Goal: Information Seeking & Learning: Learn about a topic

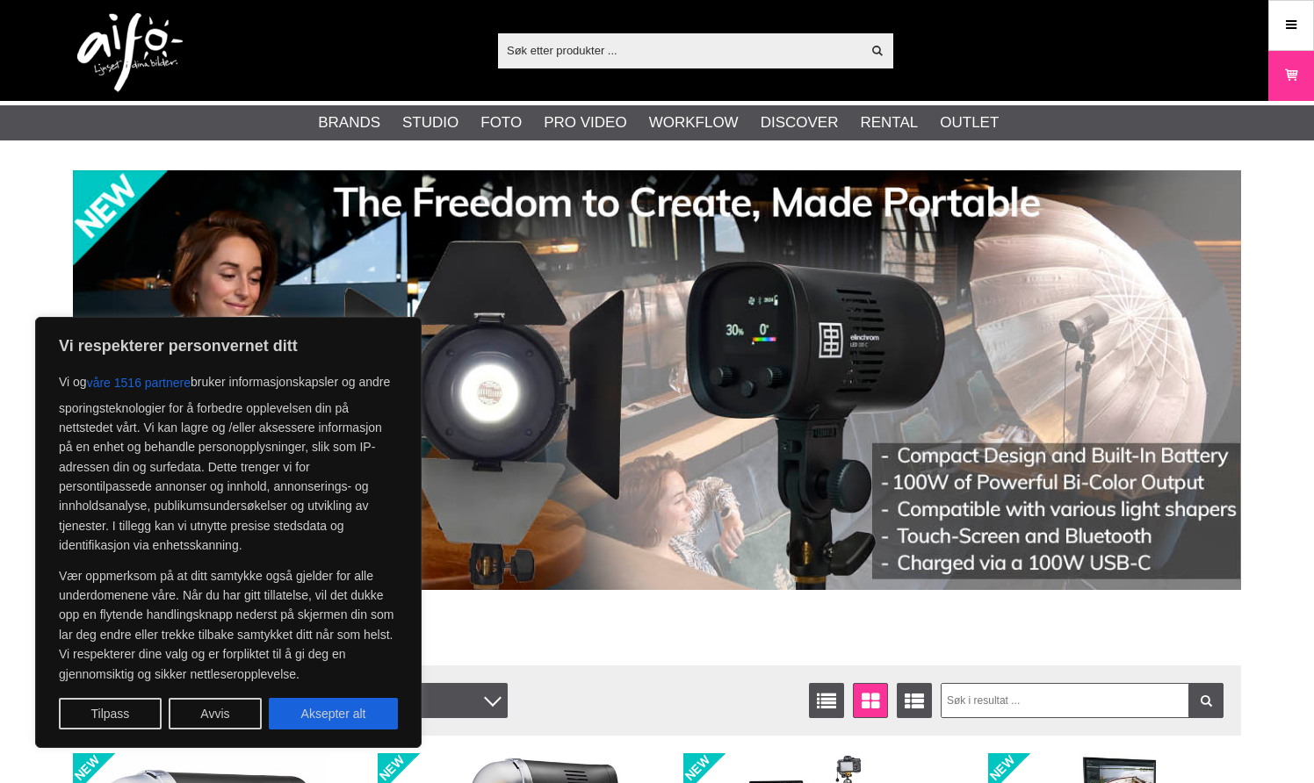
click at [723, 49] on input "text" at bounding box center [679, 50] width 363 height 26
click at [339, 727] on button "Aksepter alt" at bounding box center [333, 714] width 129 height 32
checkbox input "true"
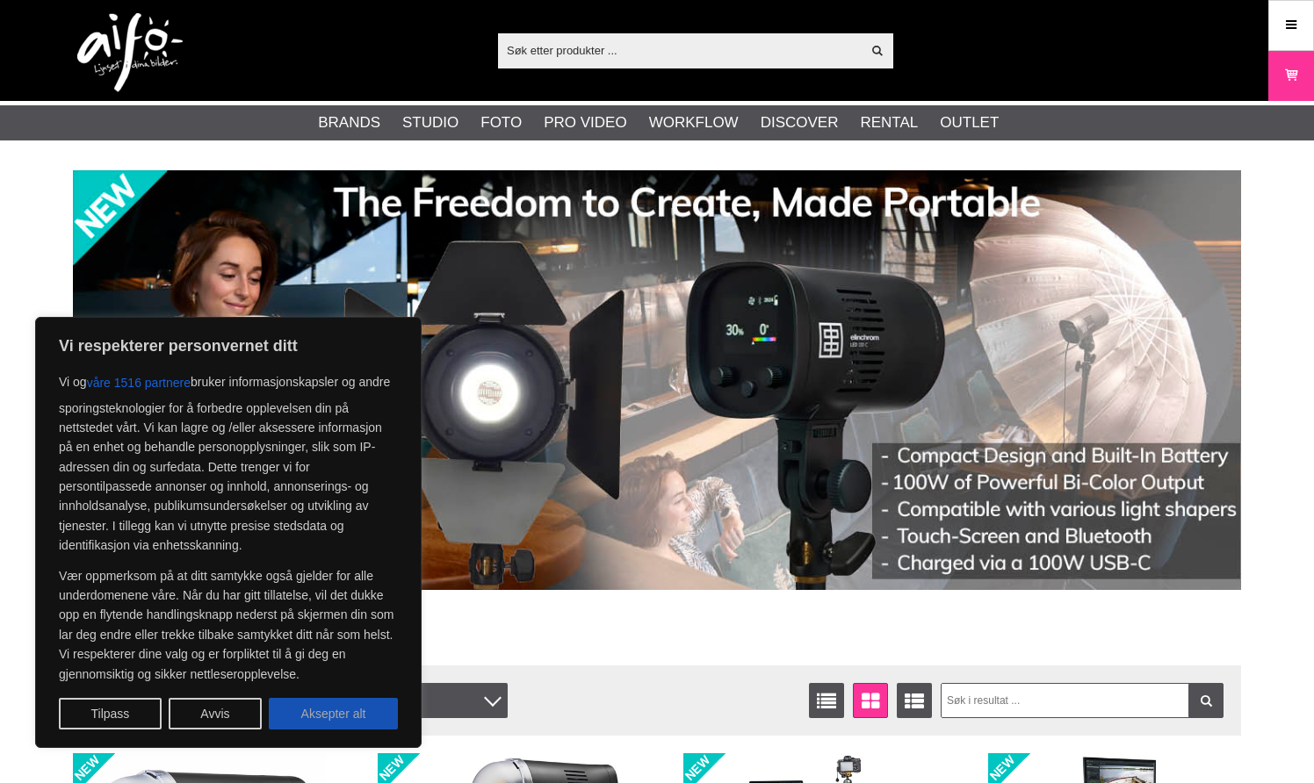
checkbox input "true"
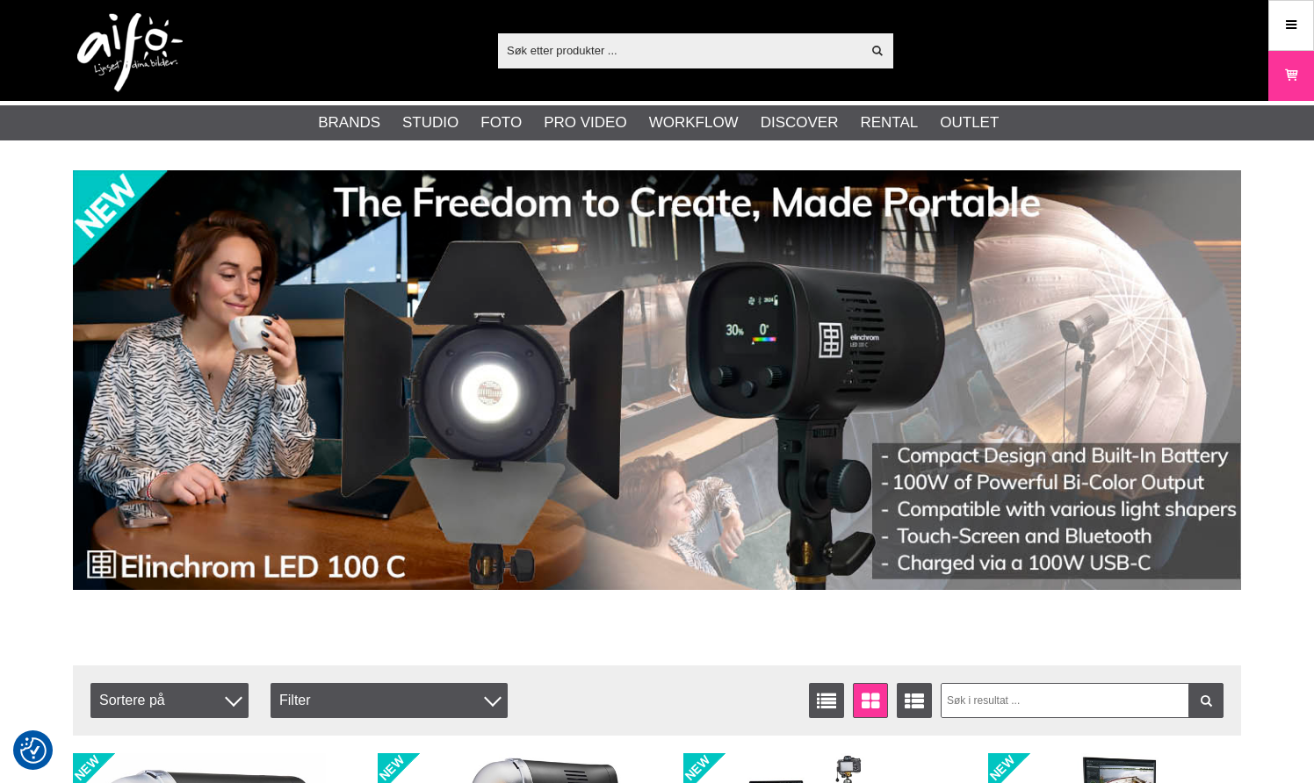
click at [595, 46] on input "text" at bounding box center [679, 50] width 363 height 26
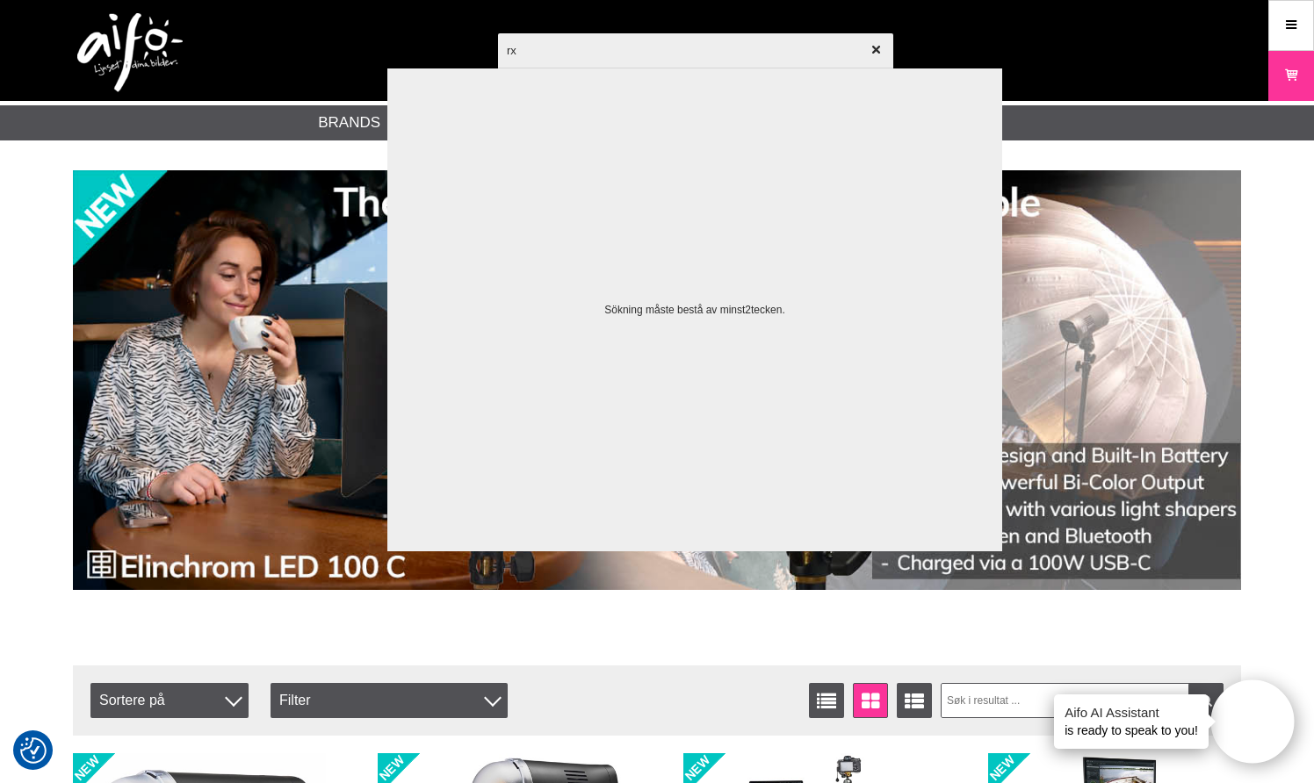
type input "rx4"
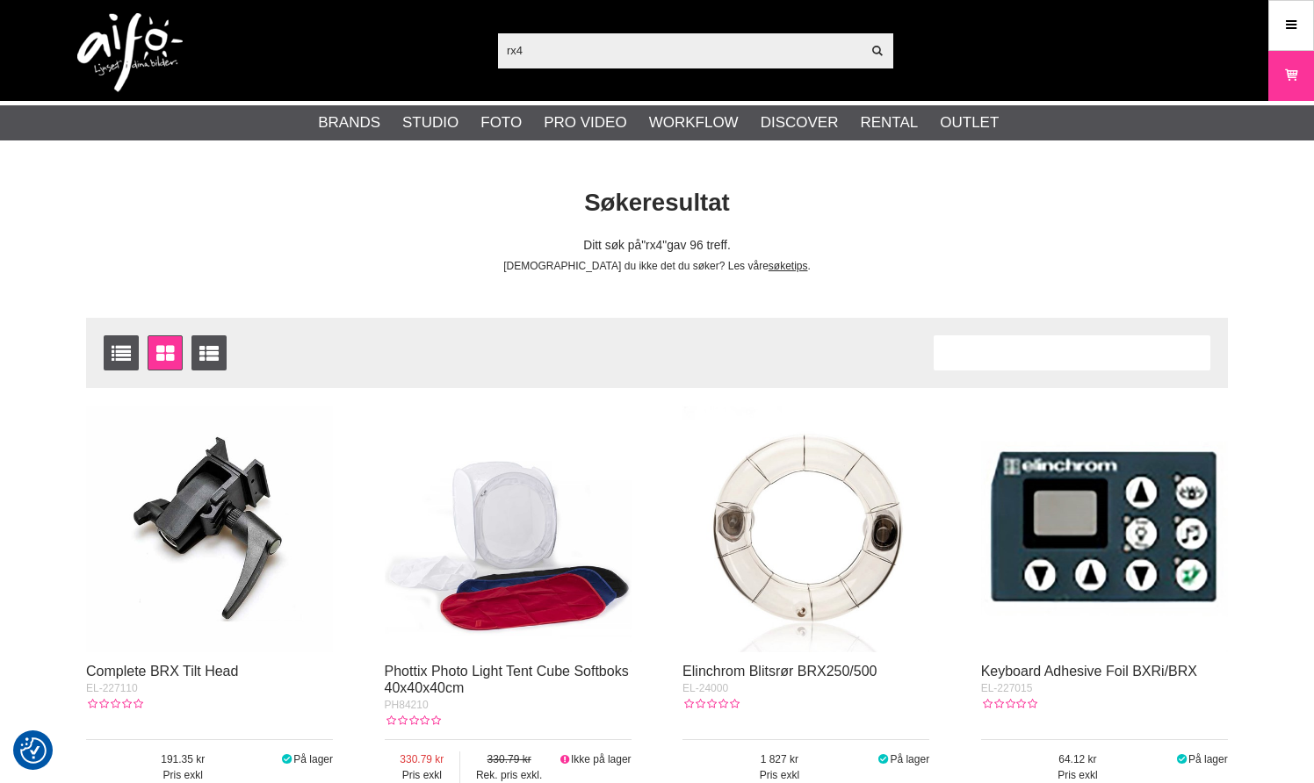
checkbox input "true"
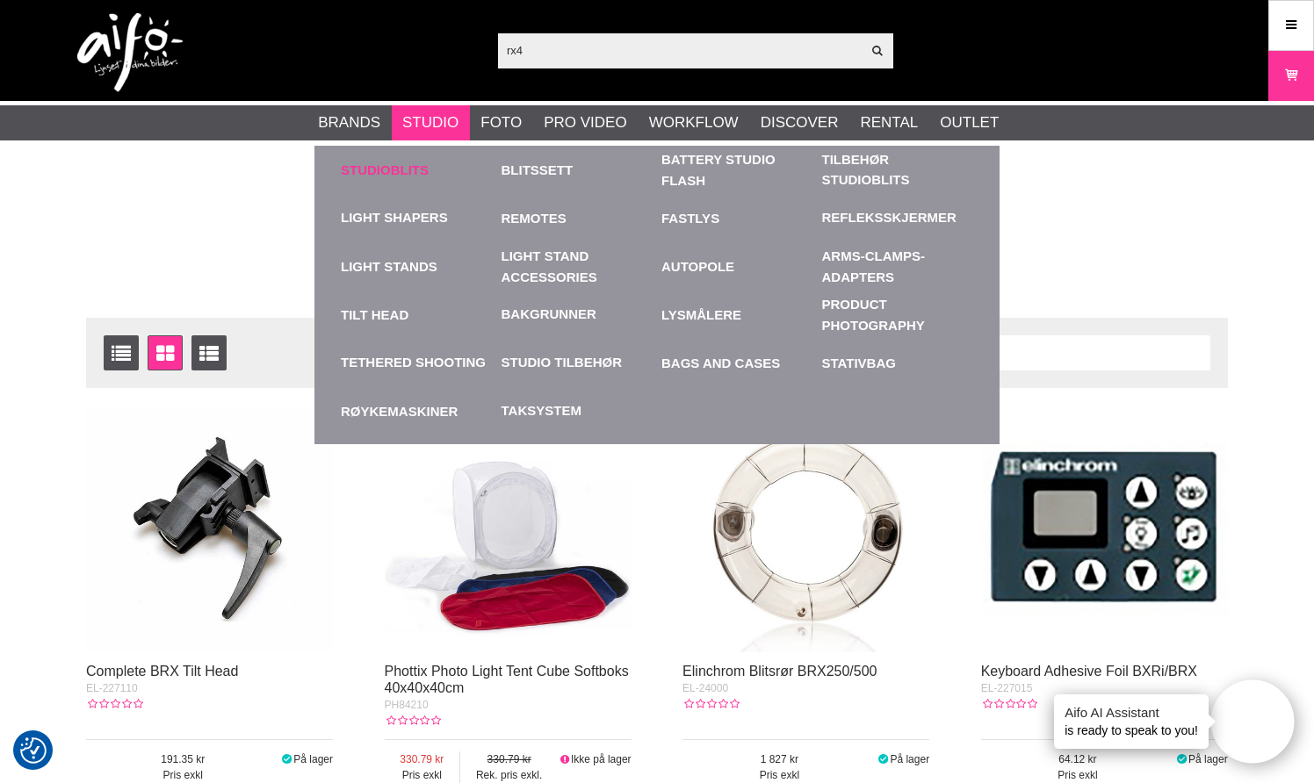
click at [410, 168] on link "Studioblits" at bounding box center [417, 170] width 152 height 48
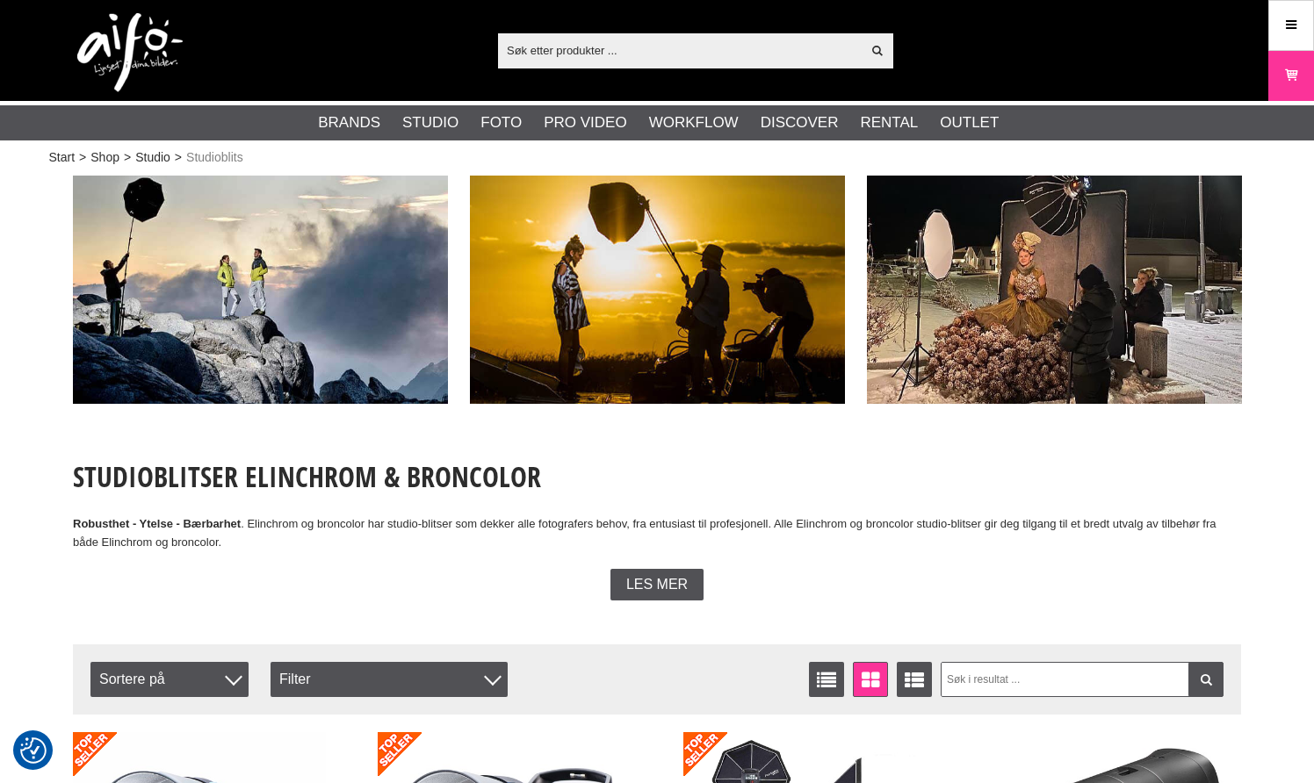
checkbox input "true"
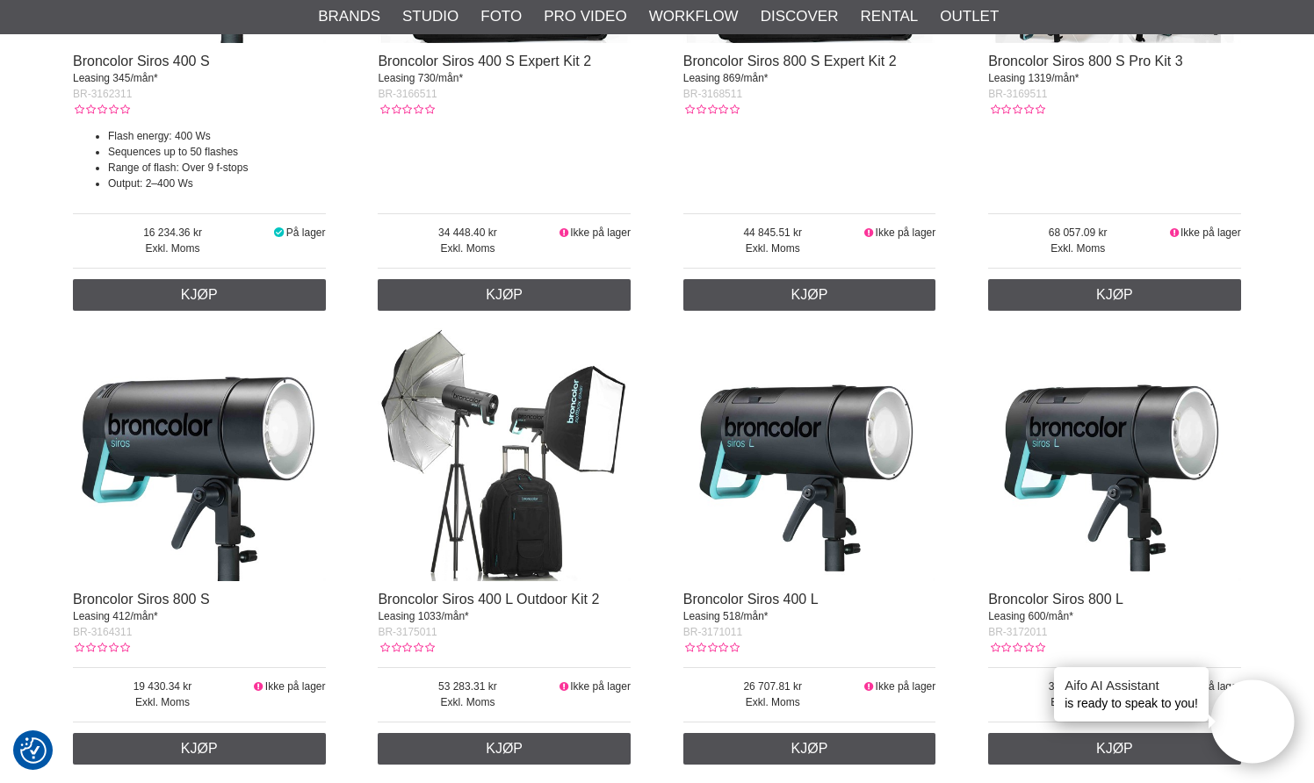
scroll to position [3961, 0]
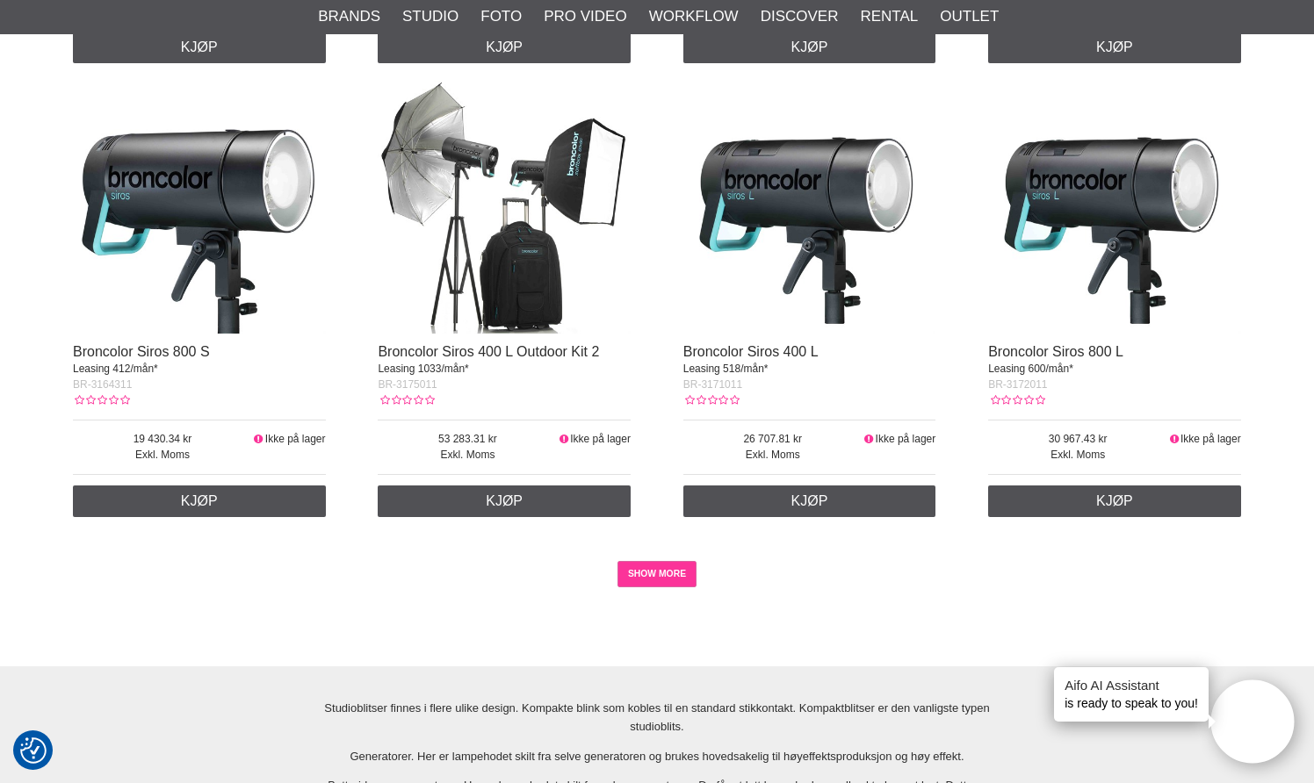
click at [652, 566] on link "SHOW MORE" at bounding box center [657, 574] width 80 height 26
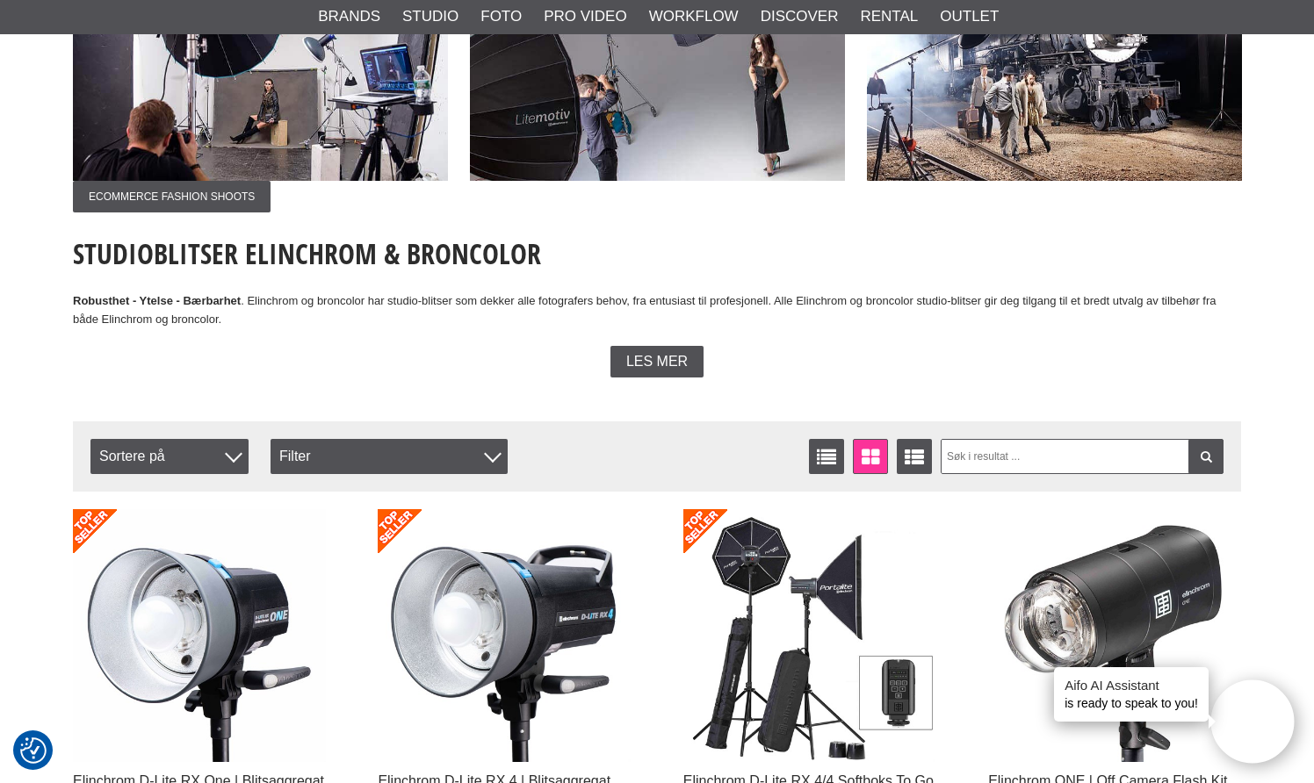
scroll to position [243, 0]
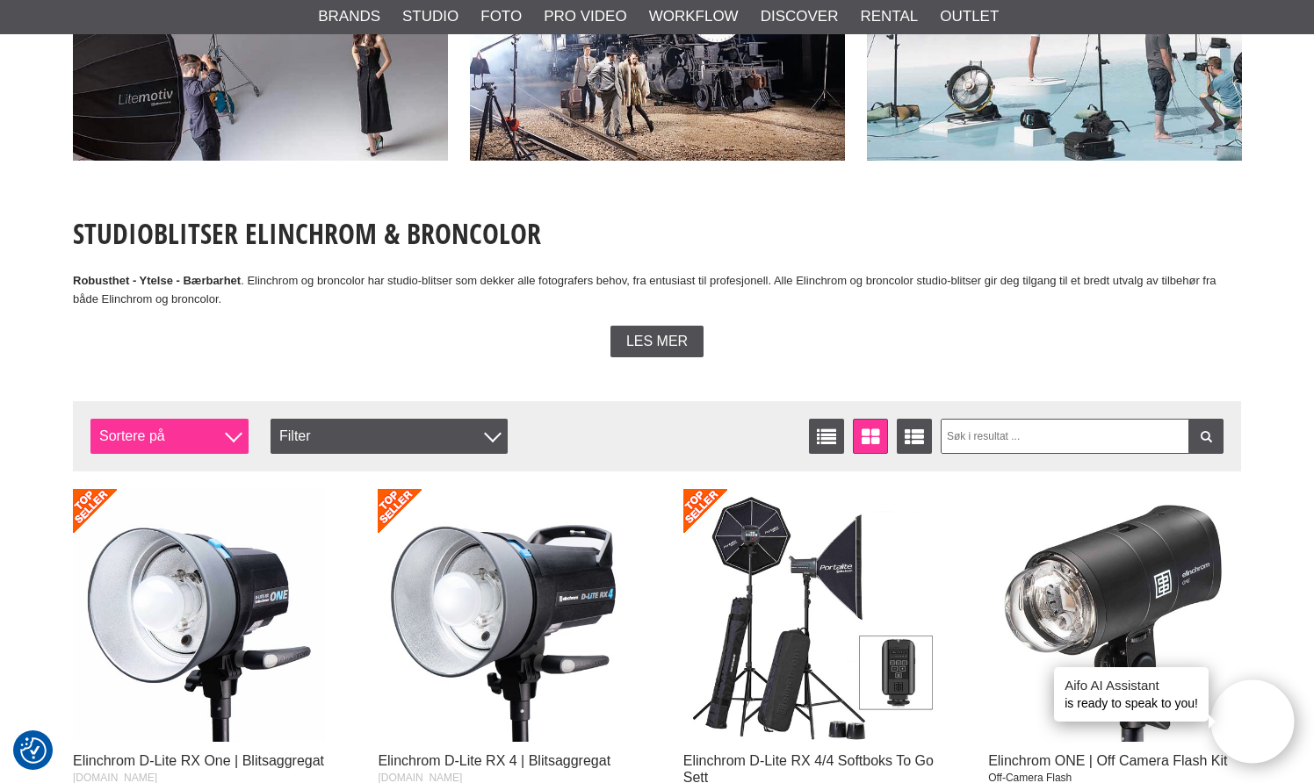
click at [234, 437] on div at bounding box center [234, 435] width 18 height 18
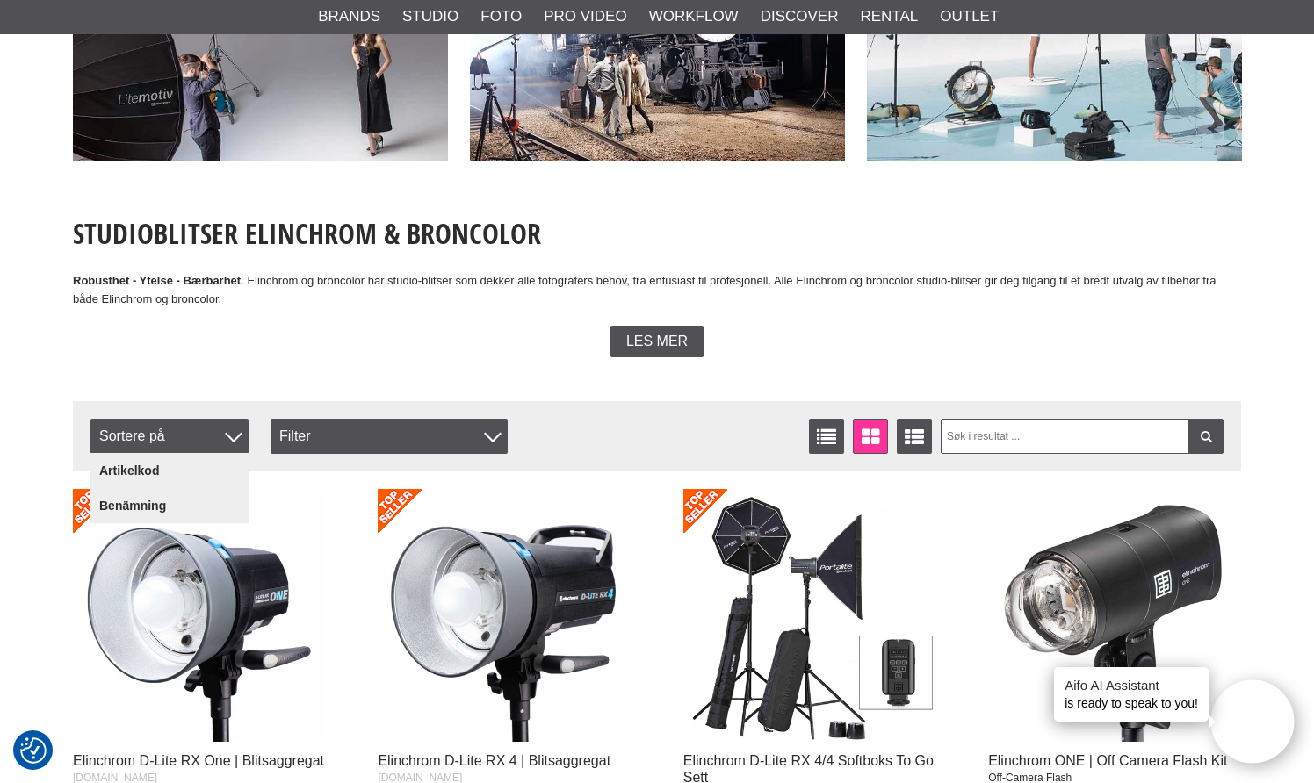
click at [337, 341] on div "Les mer" at bounding box center [657, 342] width 1168 height 32
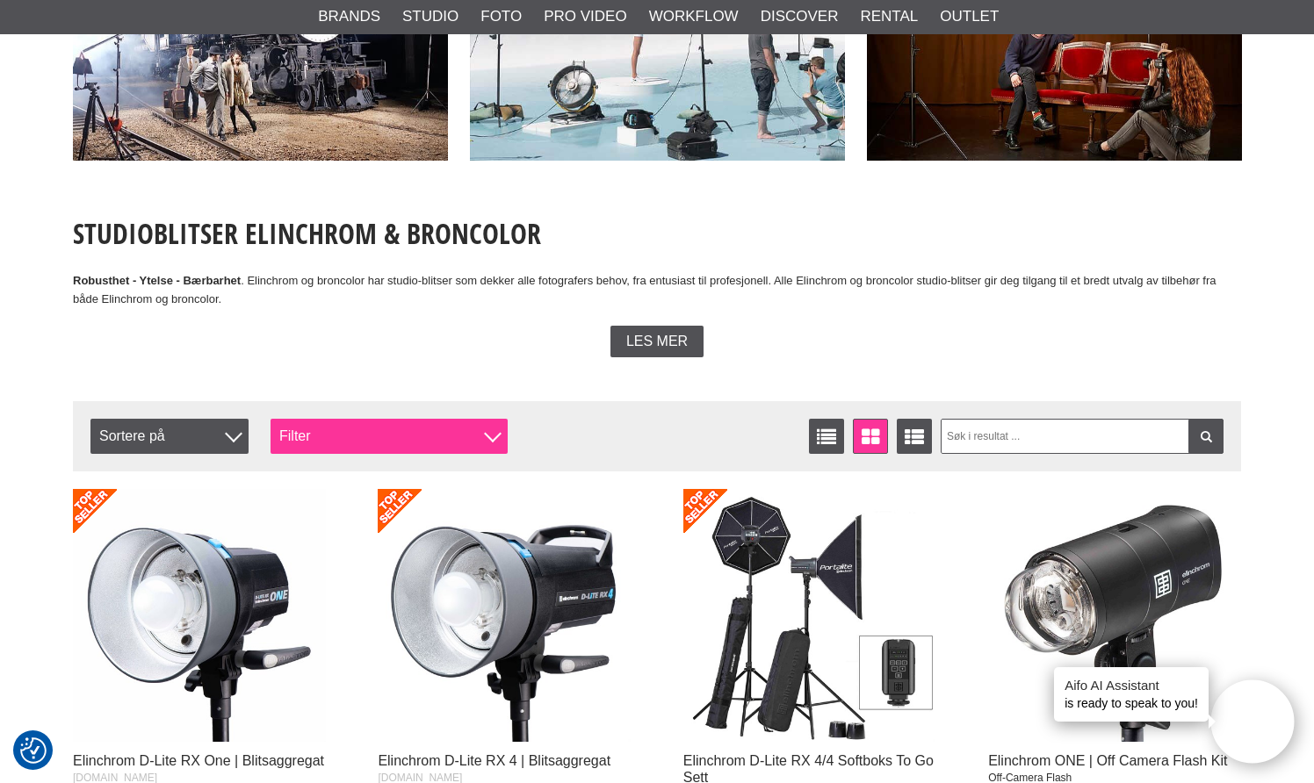
click at [475, 427] on div "Filter" at bounding box center [388, 436] width 237 height 35
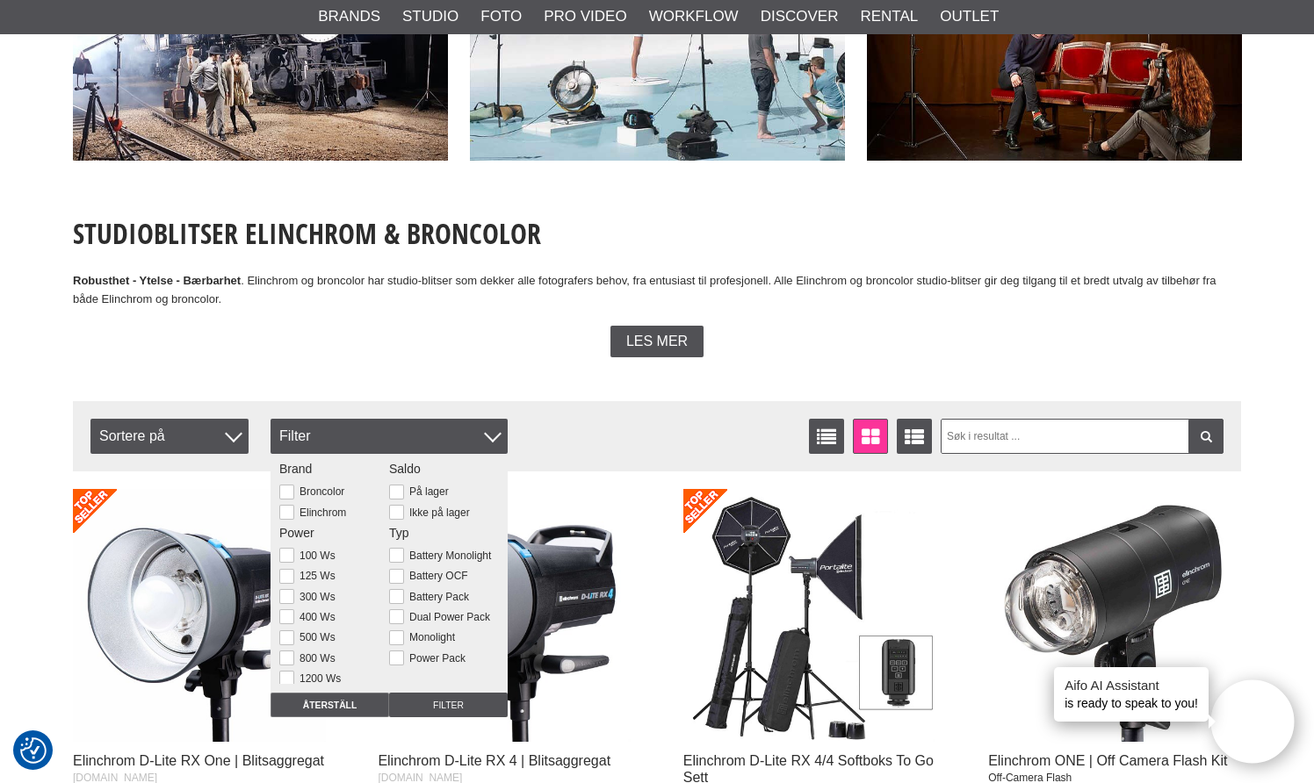
click at [323, 518] on div "Elinchrom" at bounding box center [334, 512] width 110 height 16
click at [323, 511] on label "Elinchrom" at bounding box center [320, 513] width 52 height 12
click at [0, 0] on input "Elinchrom" at bounding box center [0, 0] width 0 height 0
click at [636, 405] on div "Filter Sortere på Antall treff 39 Vis liste Vindusvisning Utvidet liste Sortere…" at bounding box center [657, 436] width 1168 height 70
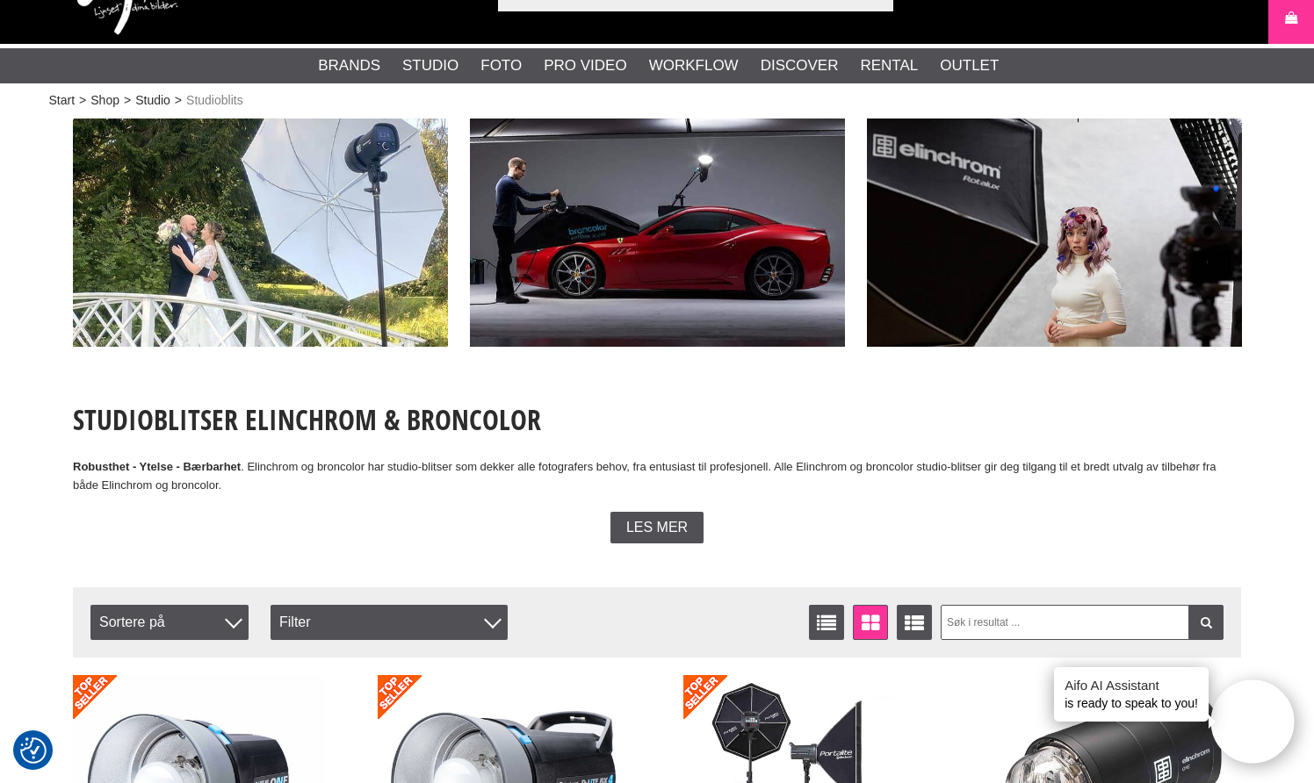
scroll to position [281, 0]
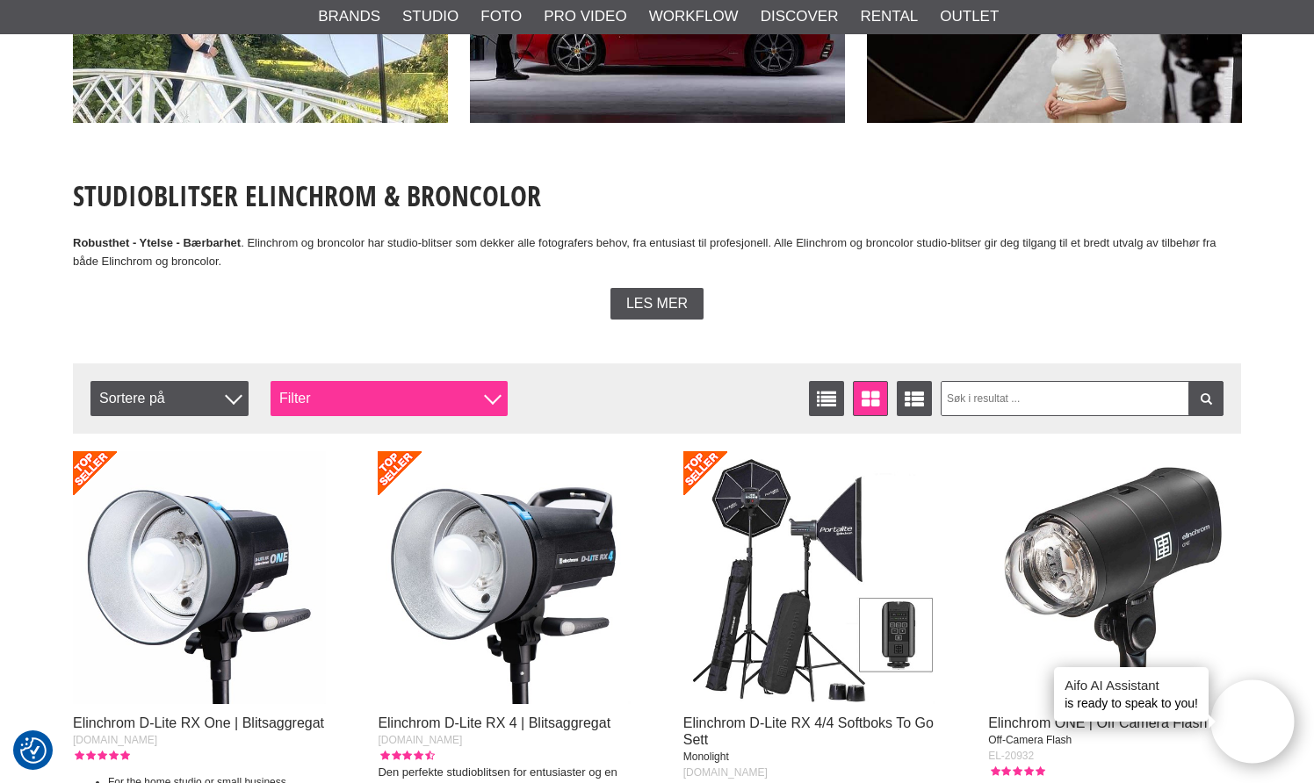
click at [379, 392] on div "Filter" at bounding box center [388, 398] width 237 height 35
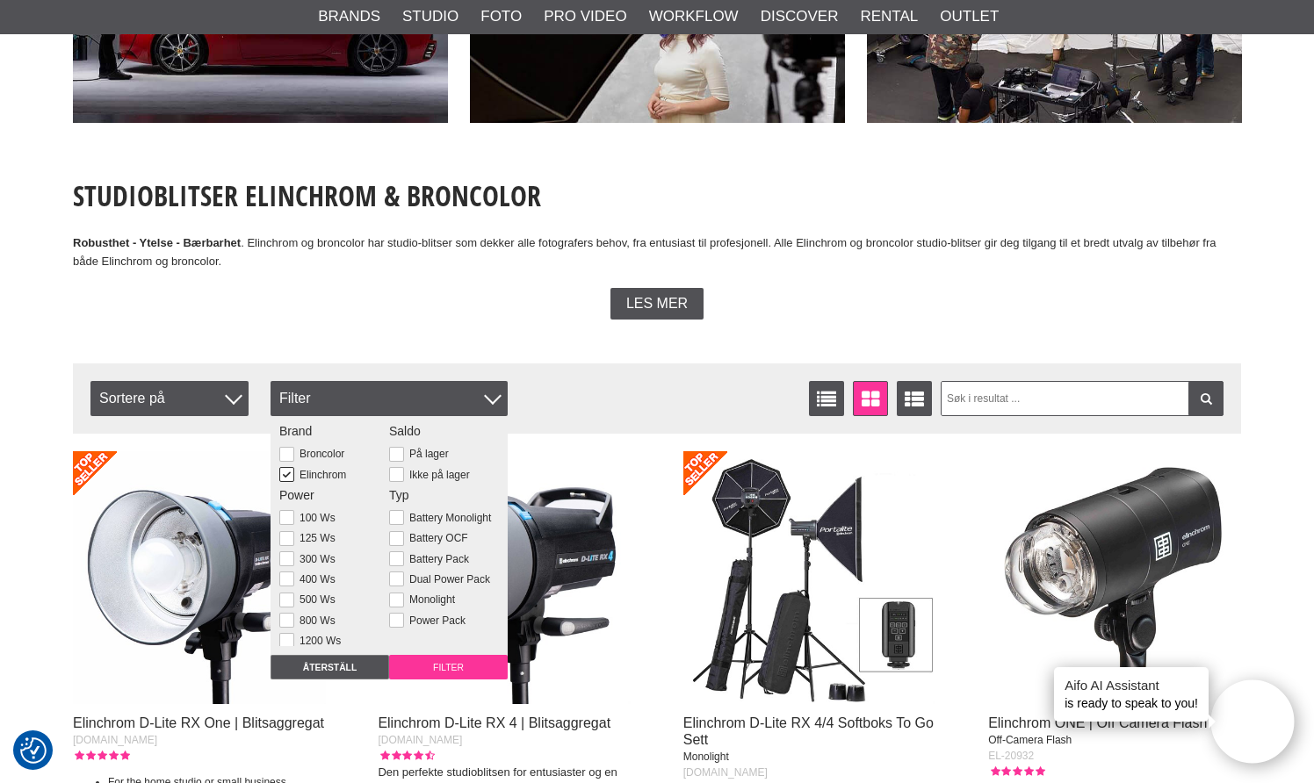
click at [436, 663] on input "Filter" at bounding box center [448, 667] width 119 height 25
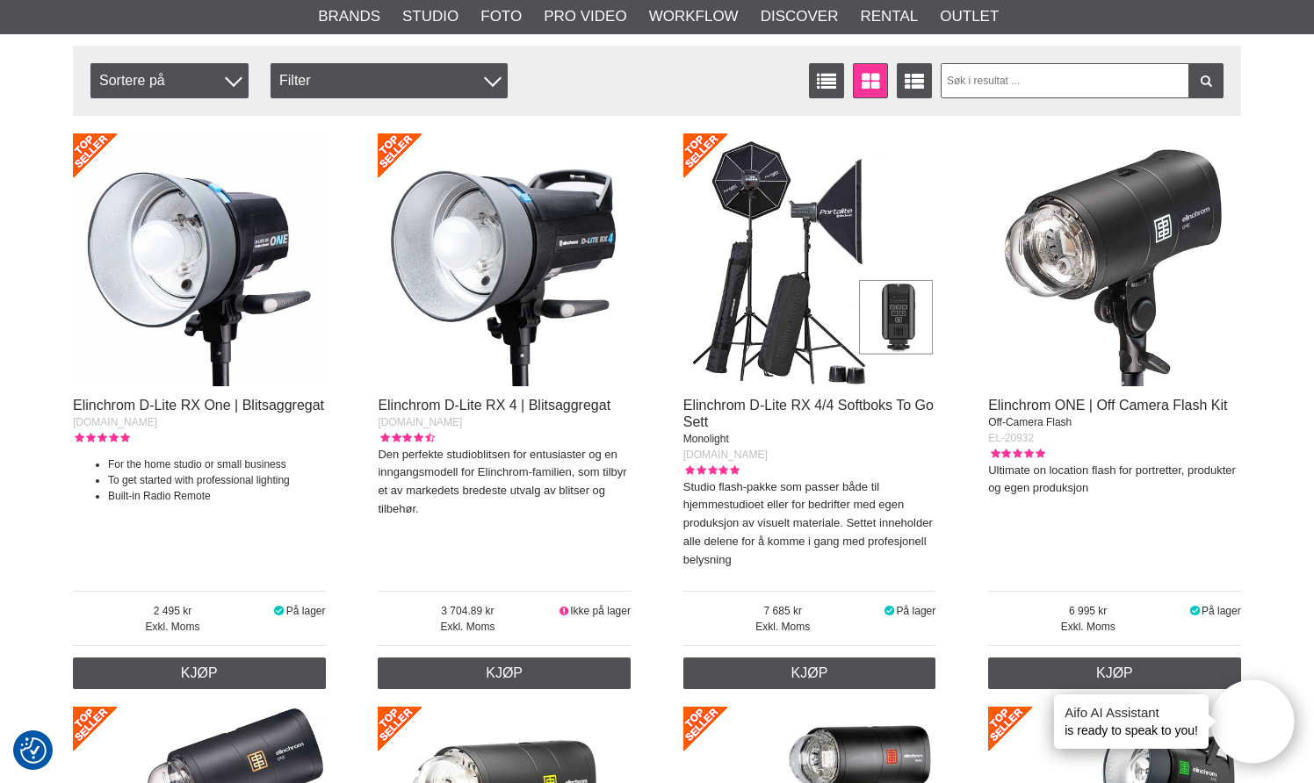
scroll to position [602, 0]
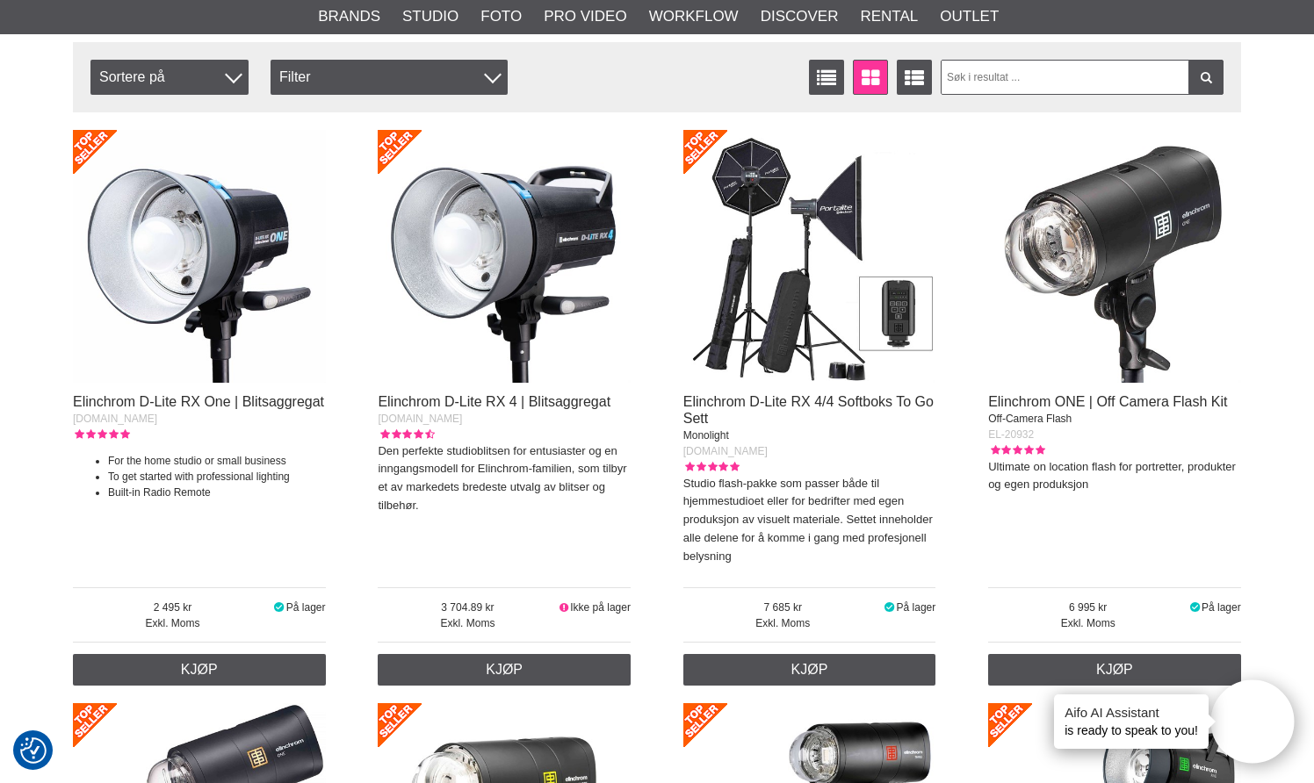
click at [547, 181] on img at bounding box center [504, 256] width 253 height 253
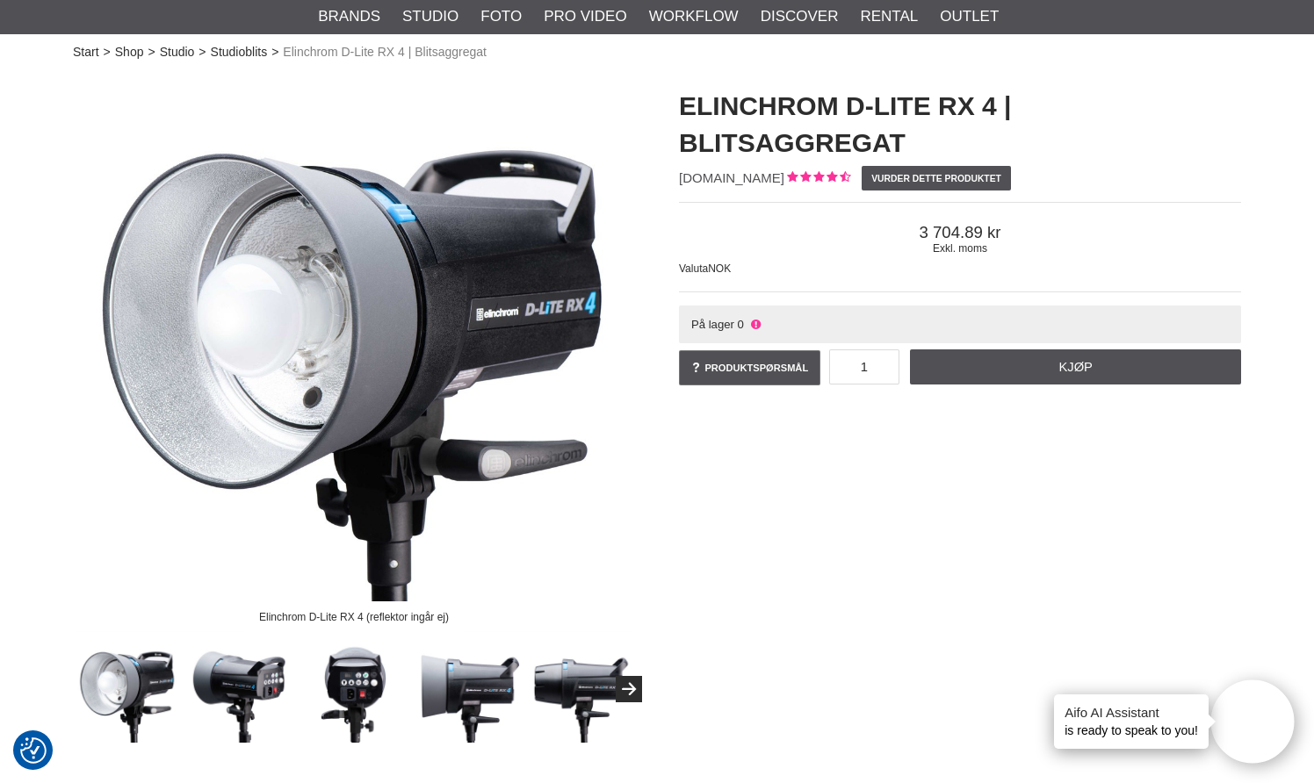
scroll to position [109, 0]
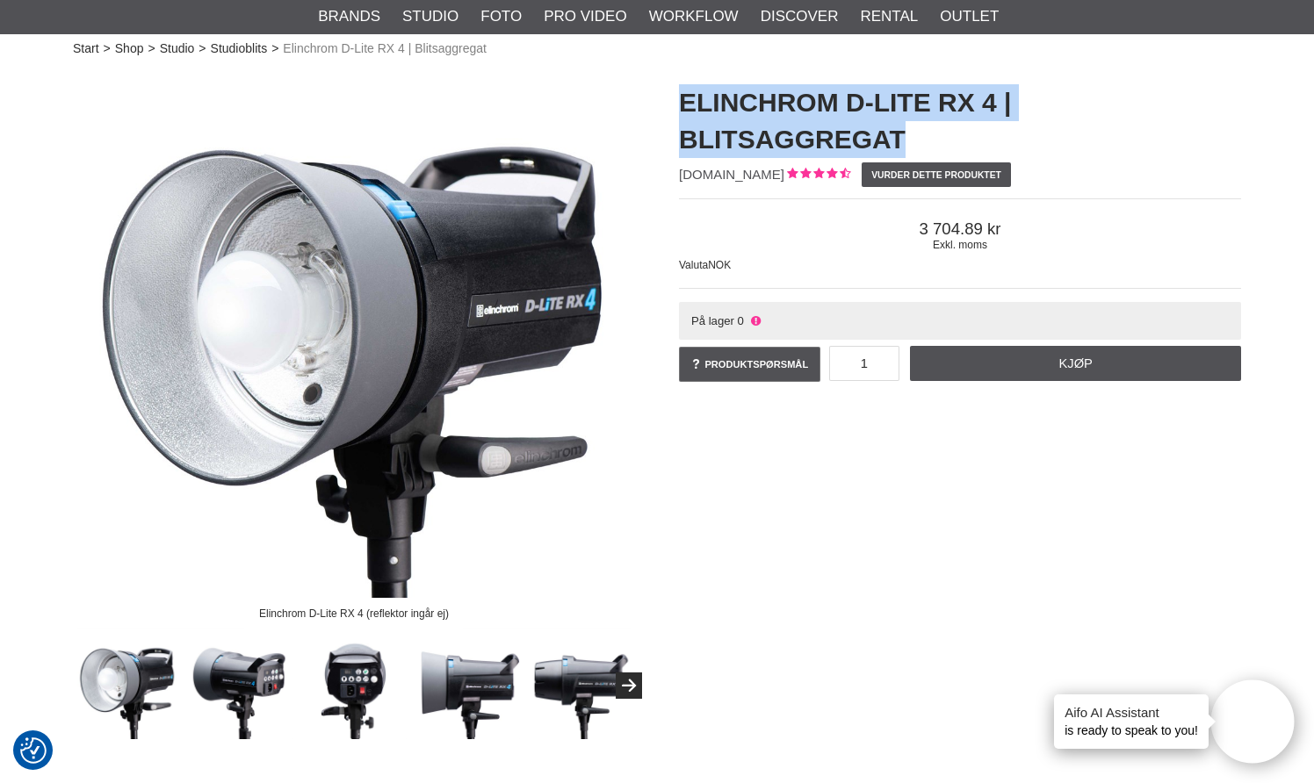
drag, startPoint x: 905, startPoint y: 137, endPoint x: 683, endPoint y: 90, distance: 227.0
click at [683, 90] on h1 "Elinchrom D-Lite RX 4 | Blitsaggregat" at bounding box center [960, 121] width 562 height 74
copy h1 "Elinchrom D-Lite RX 4 | Blitsaggregat"
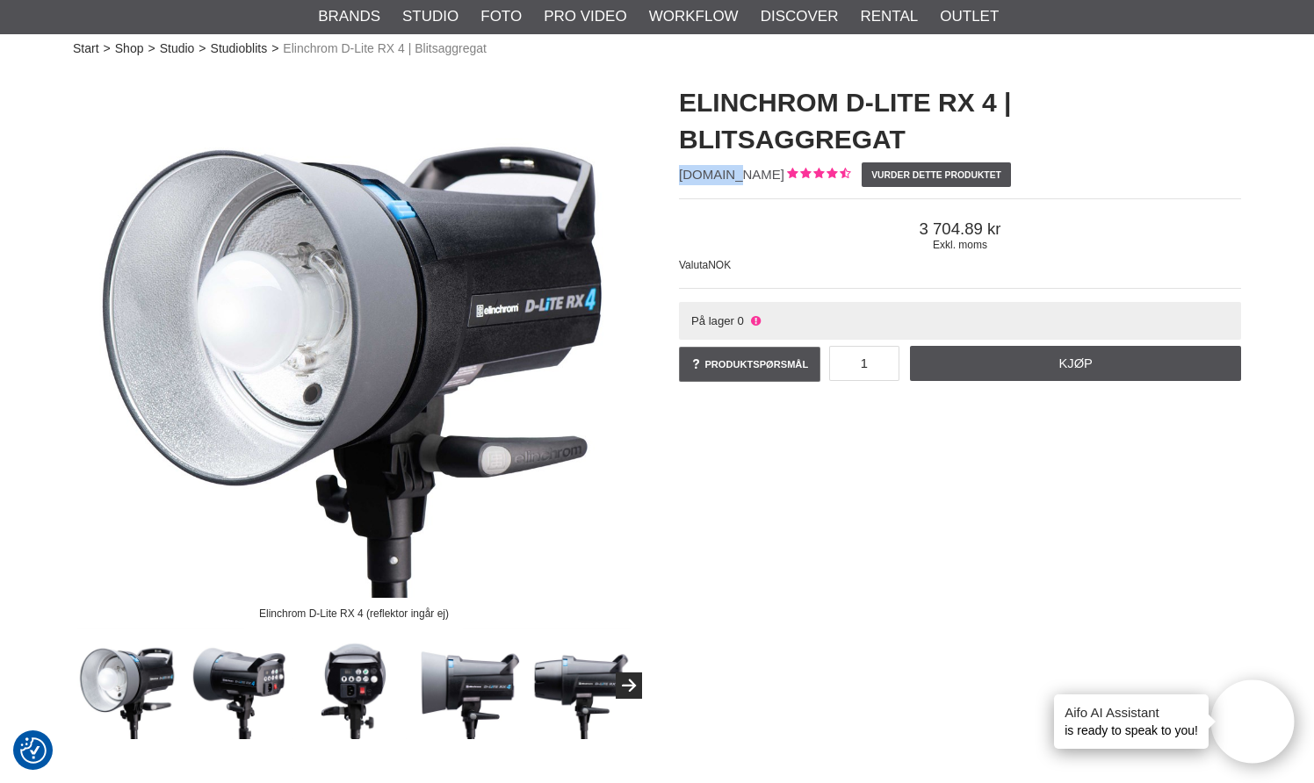
drag, startPoint x: 678, startPoint y: 176, endPoint x: 735, endPoint y: 179, distance: 57.2
click at [735, 179] on div "Elinchrom D-Lite RX 4 | Blitsaggregat [DOMAIN_NAME] Vurder dette produktet Exkl…" at bounding box center [960, 235] width 606 height 336
copy span "EL-20487"
